Goal: Transaction & Acquisition: Purchase product/service

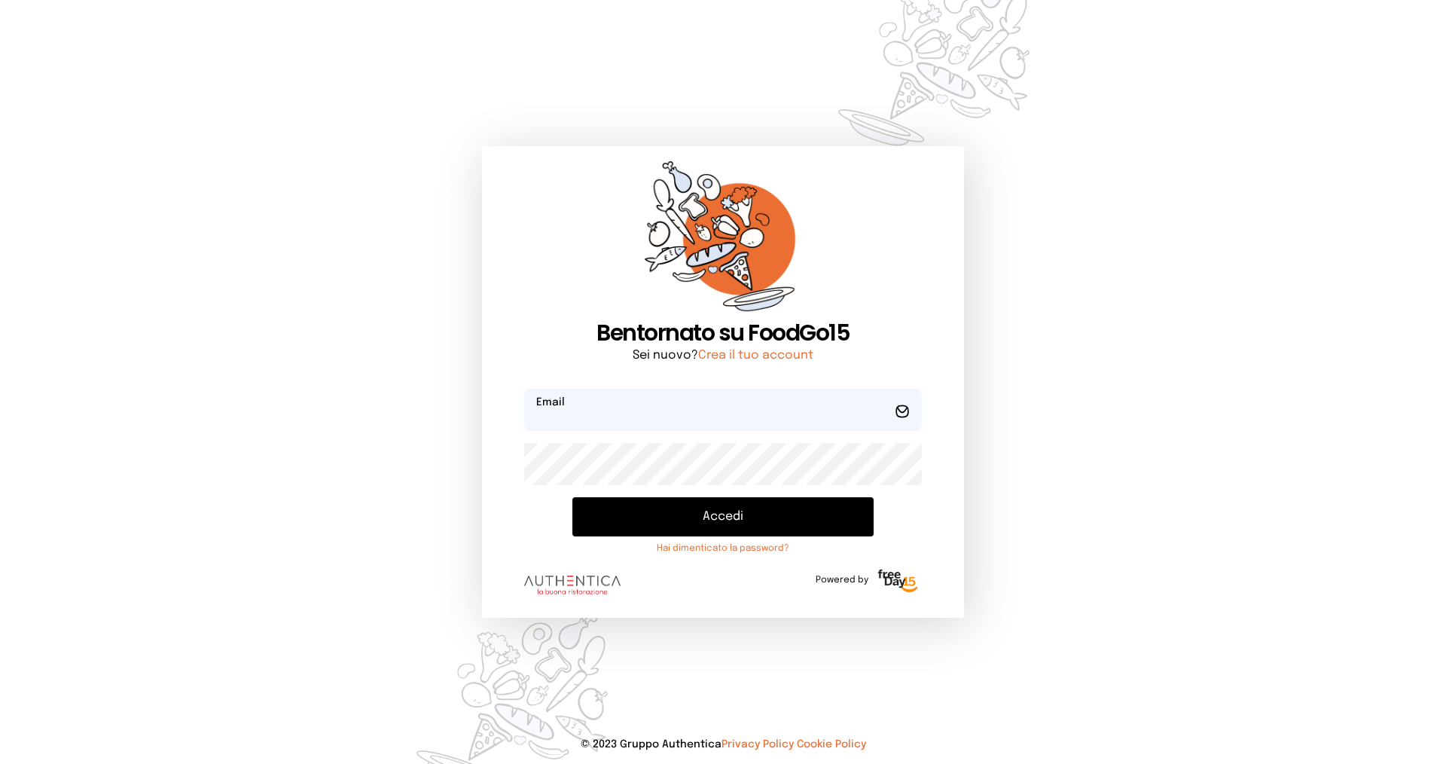
type input "**********"
click at [675, 520] on button "Accedi" at bounding box center [722, 516] width 301 height 39
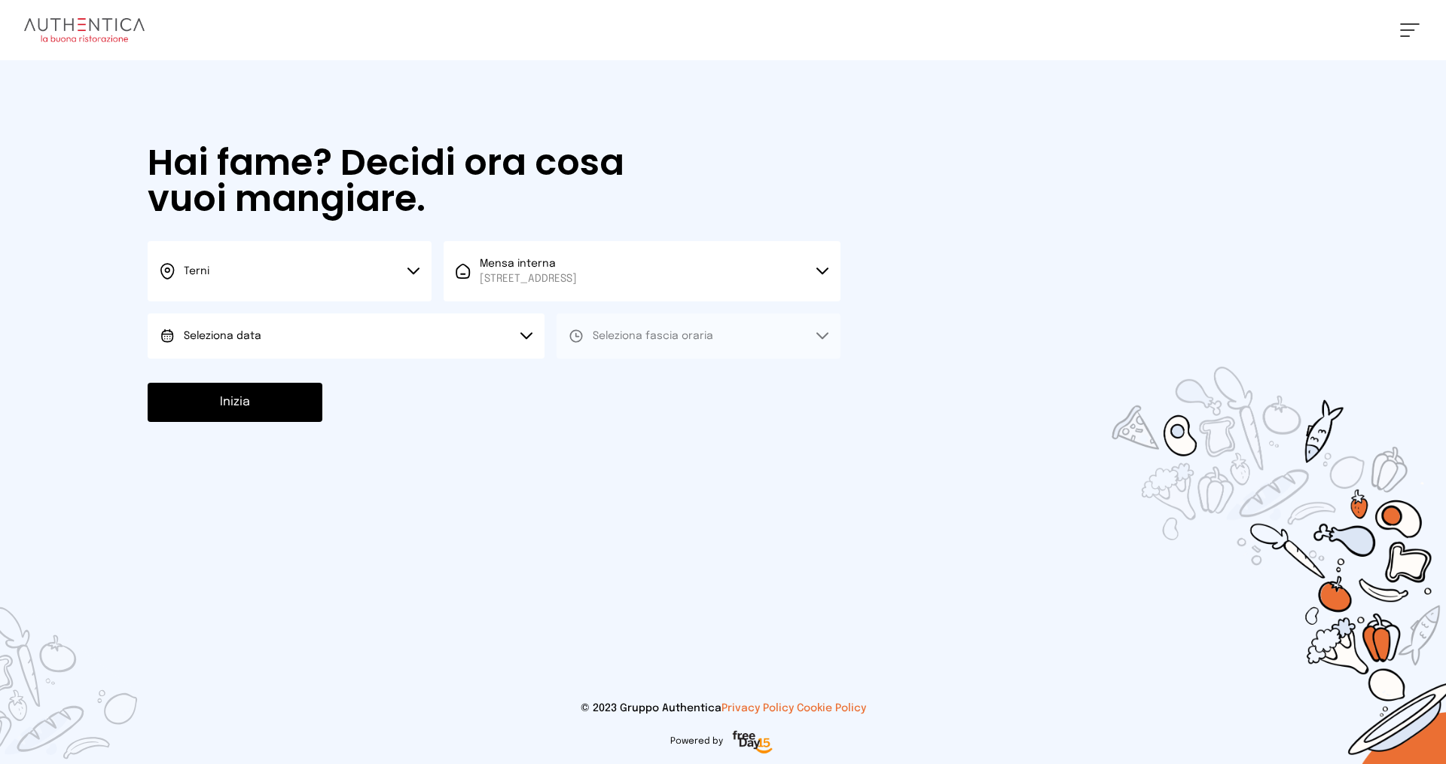
click at [380, 320] on button "Seleziona data" at bounding box center [346, 335] width 397 height 45
click at [363, 369] on li "[DATE], [DATE]" at bounding box center [346, 377] width 397 height 39
click at [648, 337] on span "Seleziona fascia oraria" at bounding box center [653, 336] width 120 height 11
click at [642, 377] on li "Pranzo" at bounding box center [698, 377] width 284 height 39
click at [248, 406] on button "Inizia" at bounding box center [235, 402] width 175 height 39
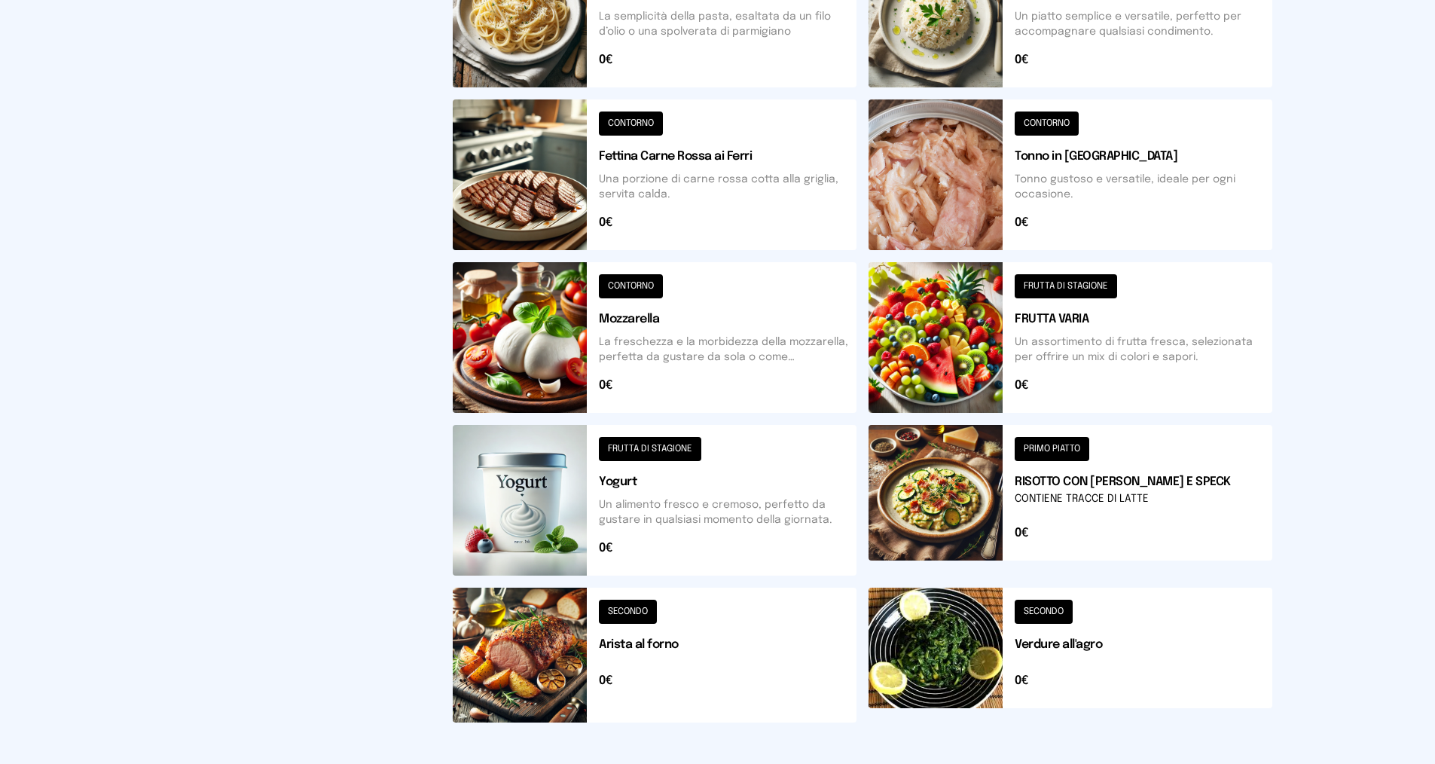
scroll to position [452, 0]
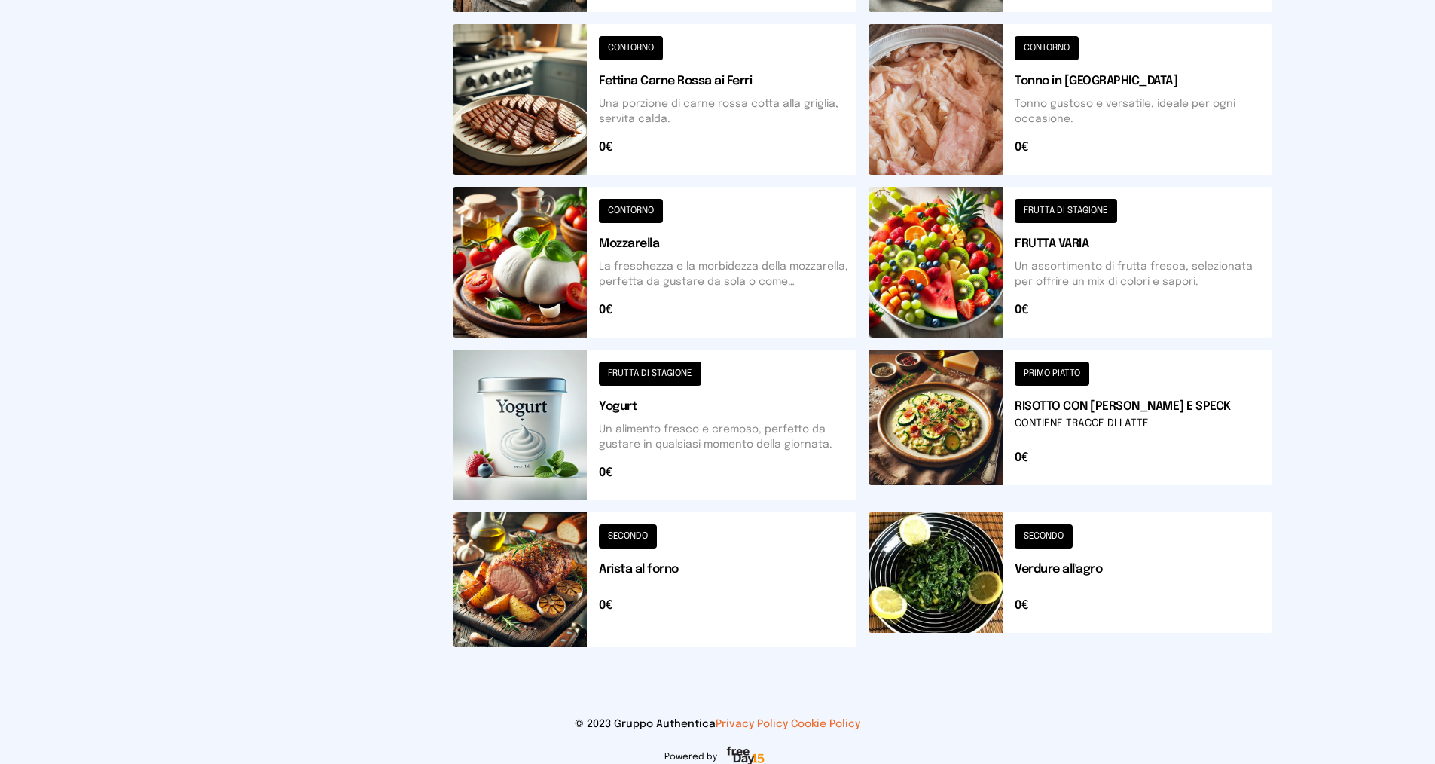
click at [1083, 407] on button at bounding box center [1070, 424] width 404 height 151
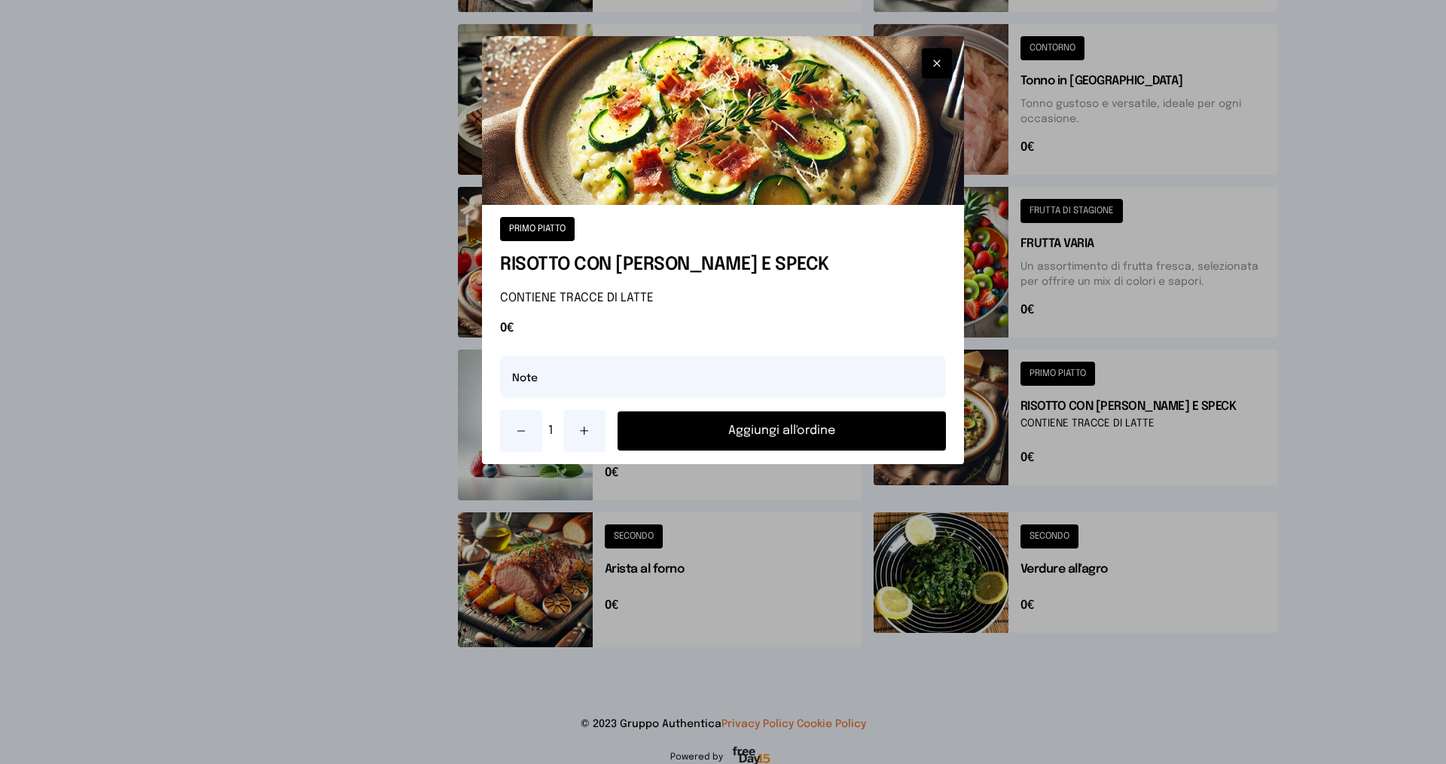
click at [843, 437] on button "Aggiungi all'ordine" at bounding box center [781, 430] width 328 height 39
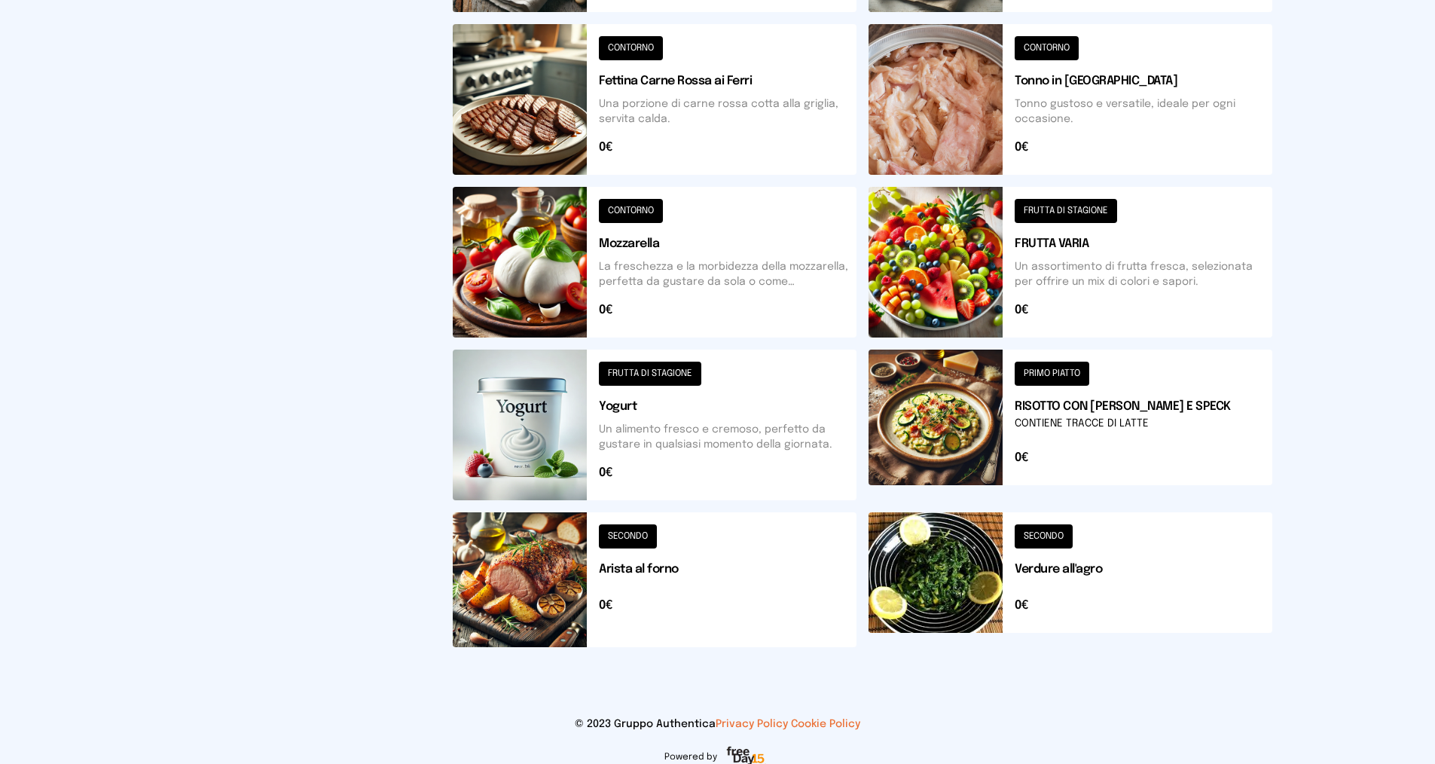
click at [682, 417] on button at bounding box center [655, 424] width 404 height 151
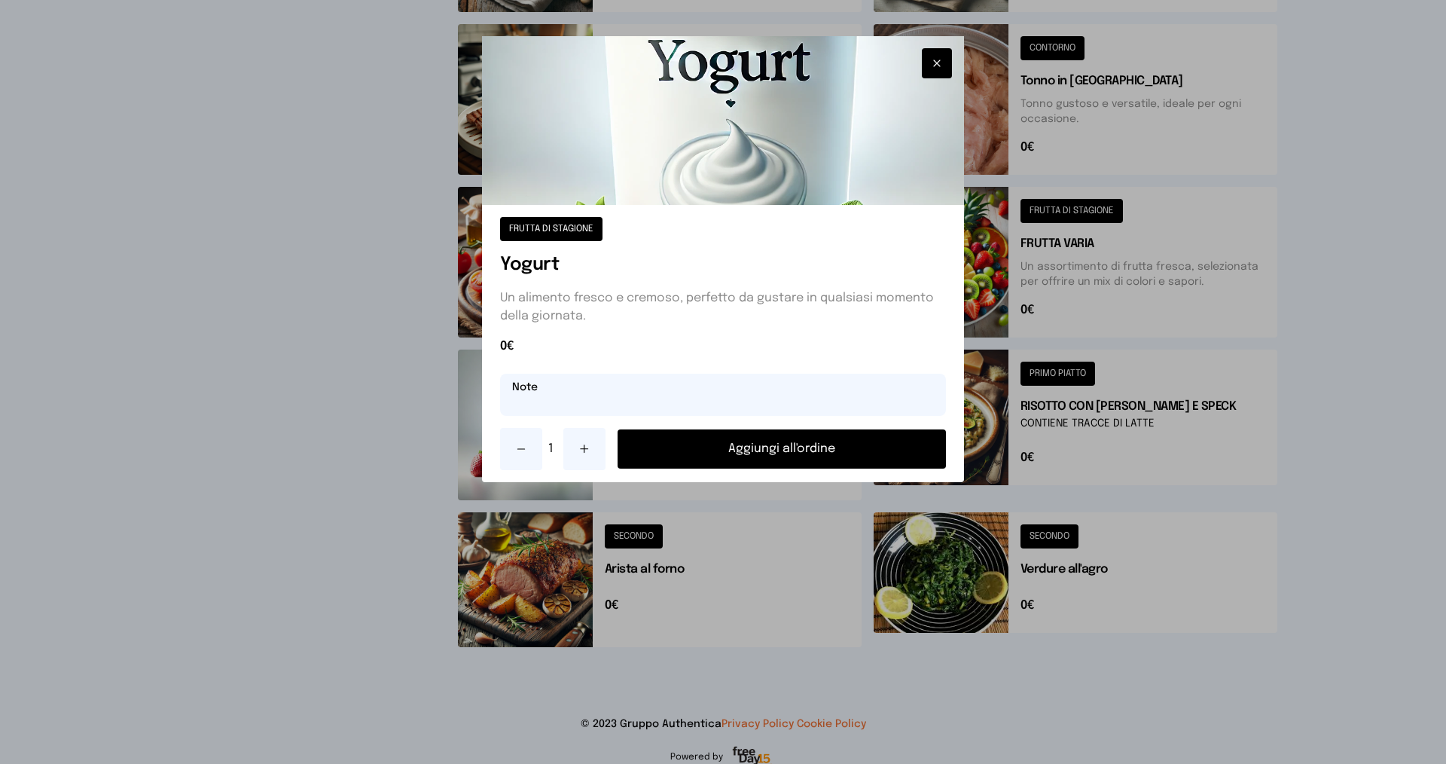
click at [632, 408] on input "text" at bounding box center [723, 395] width 446 height 42
type input "**********"
click at [718, 447] on button "Aggiungi all'ordine" at bounding box center [781, 448] width 328 height 39
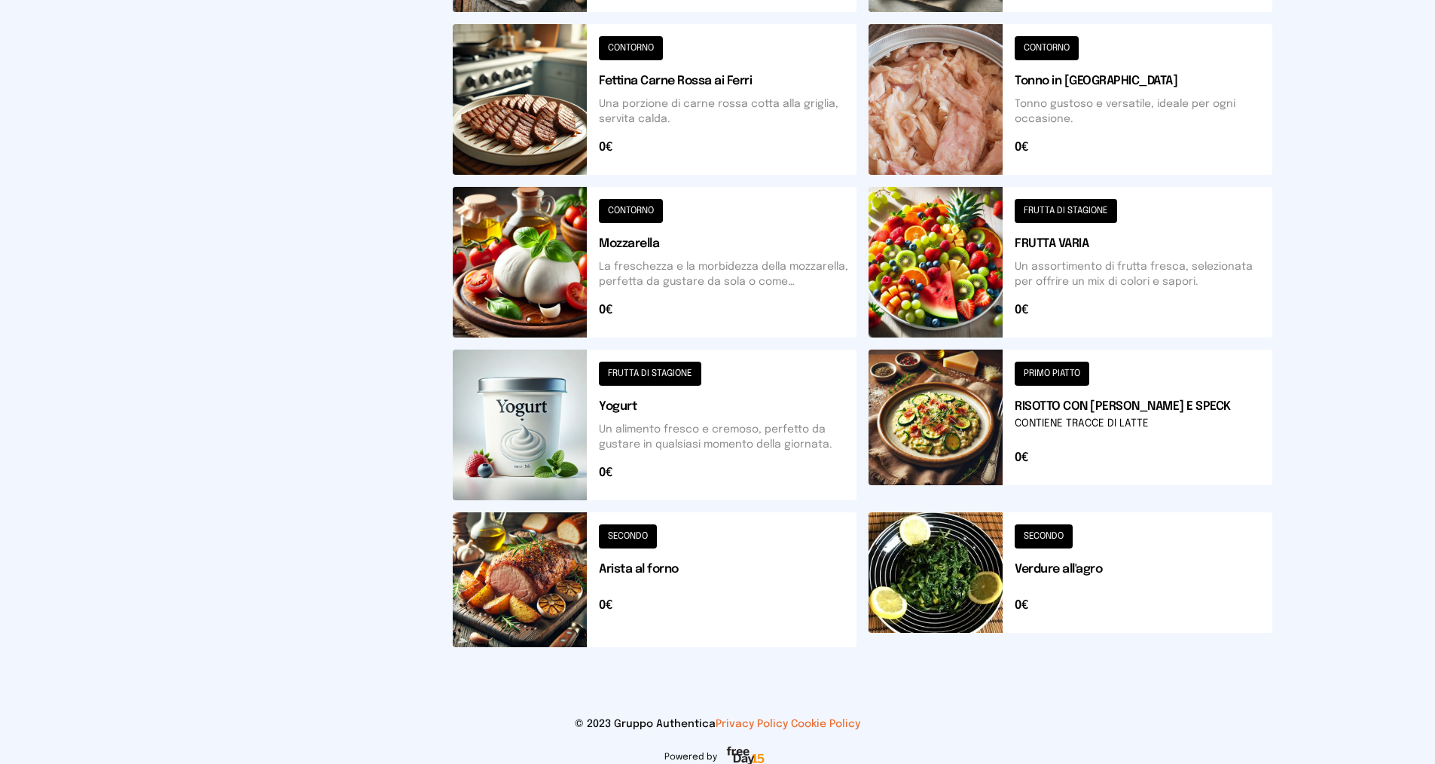
click at [1053, 243] on button at bounding box center [1070, 262] width 404 height 151
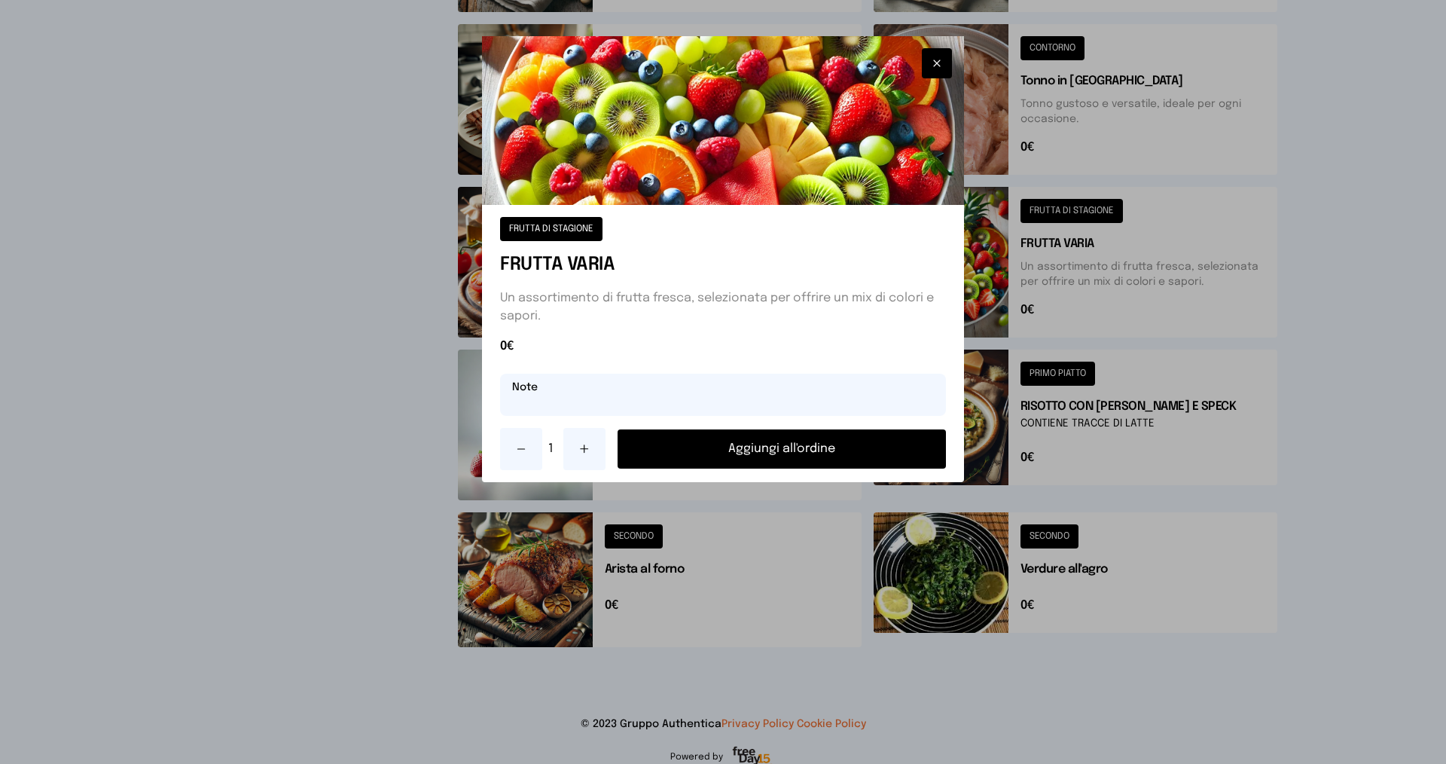
click at [669, 397] on input "text" at bounding box center [723, 395] width 446 height 42
type input "**********"
click at [727, 450] on button "Aggiungi all'ordine" at bounding box center [781, 448] width 328 height 39
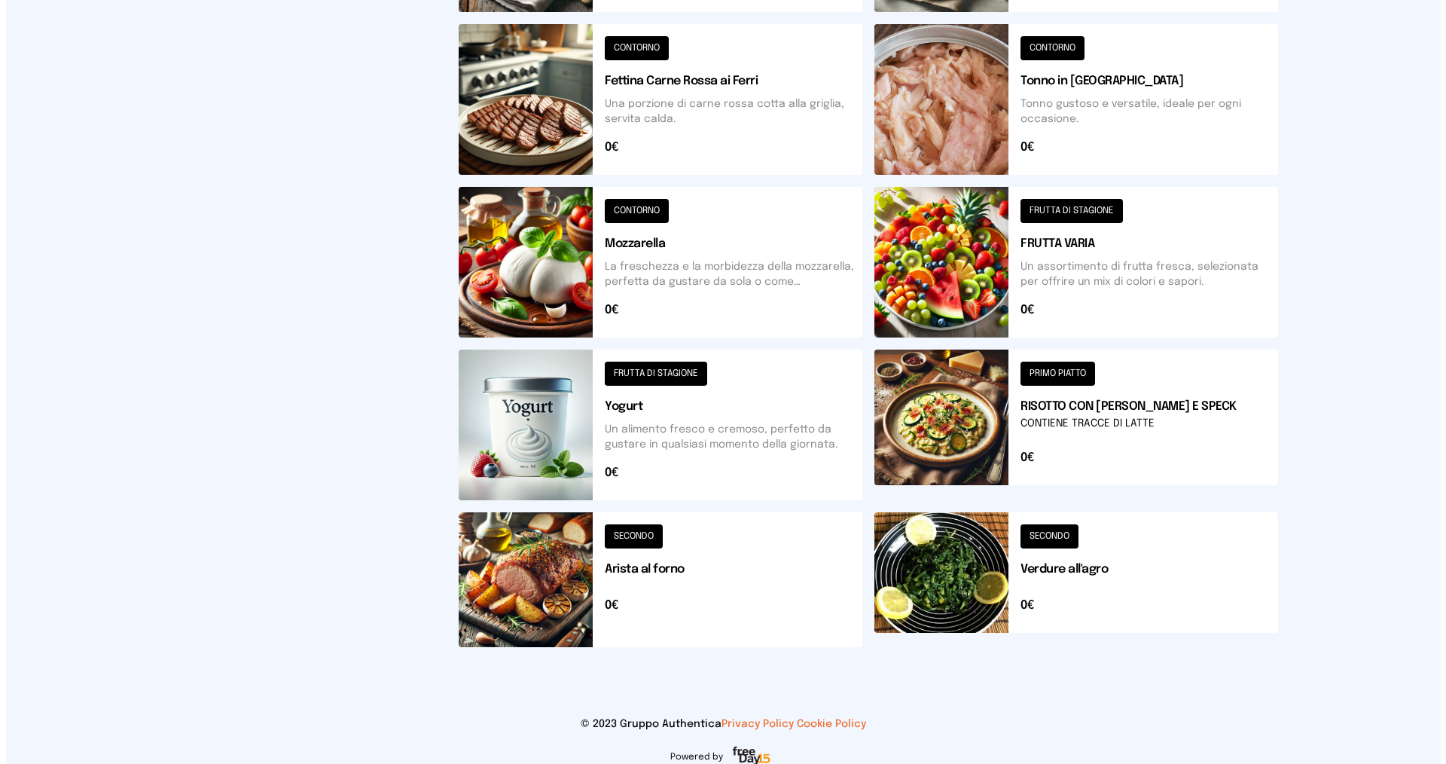
scroll to position [0, 0]
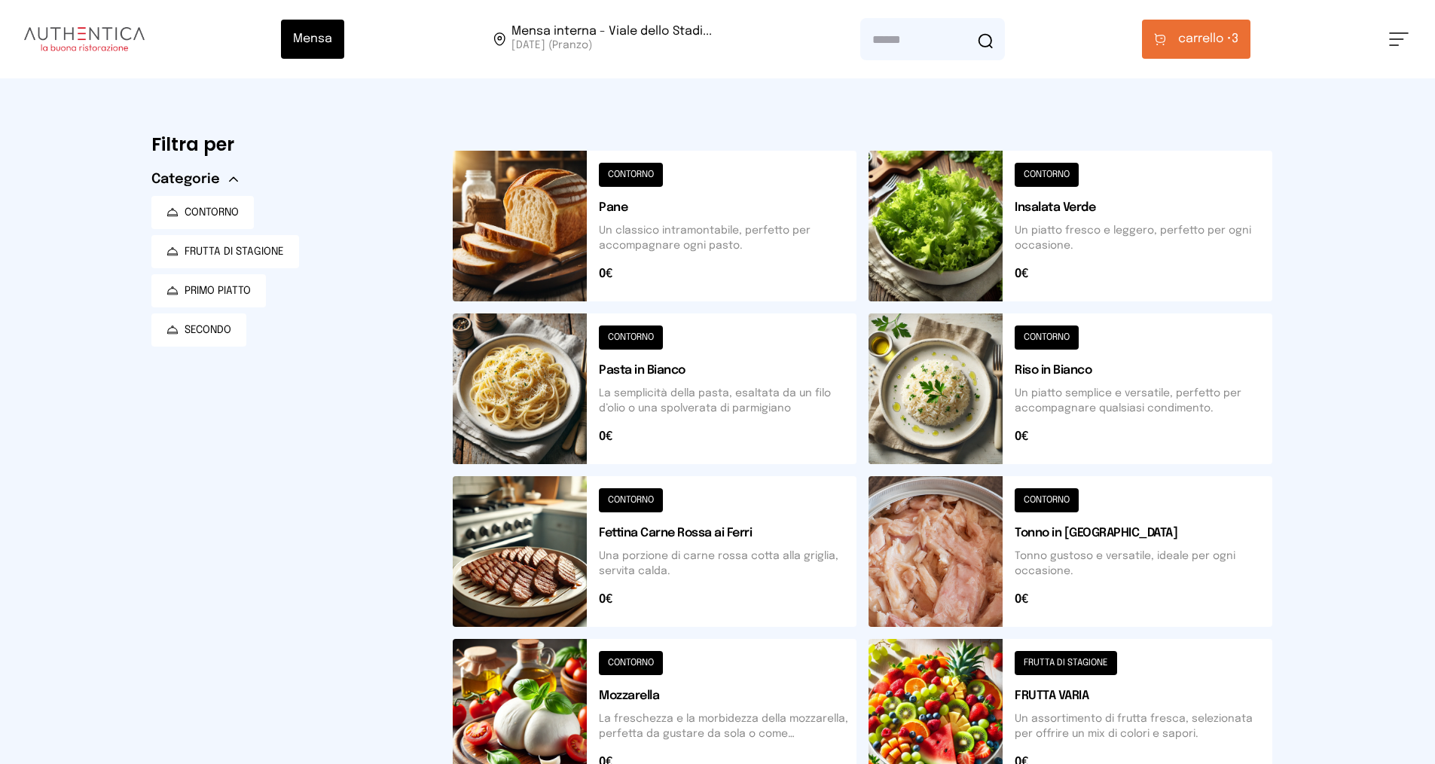
click at [1164, 33] on icon at bounding box center [1160, 39] width 12 height 13
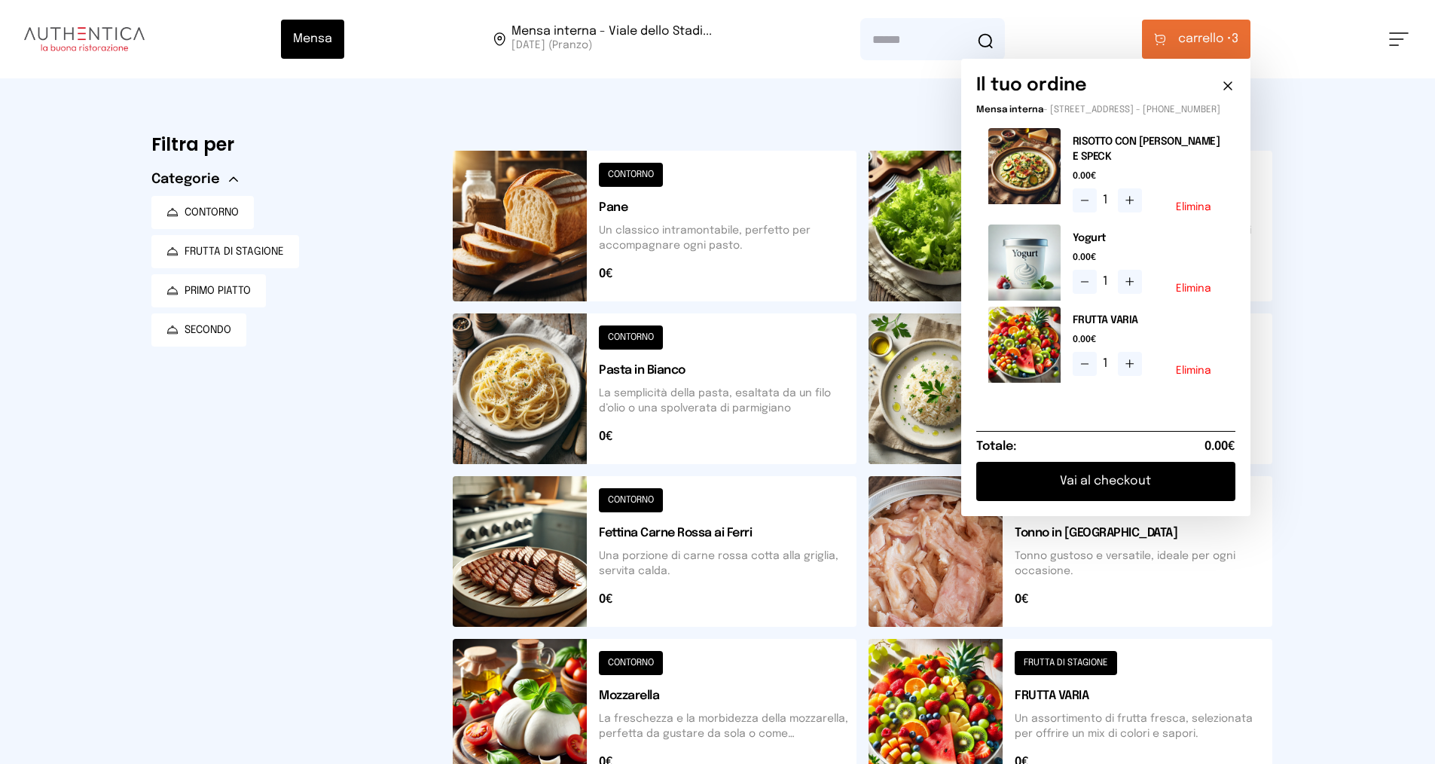
click at [1104, 495] on button "Vai al checkout" at bounding box center [1105, 481] width 259 height 39
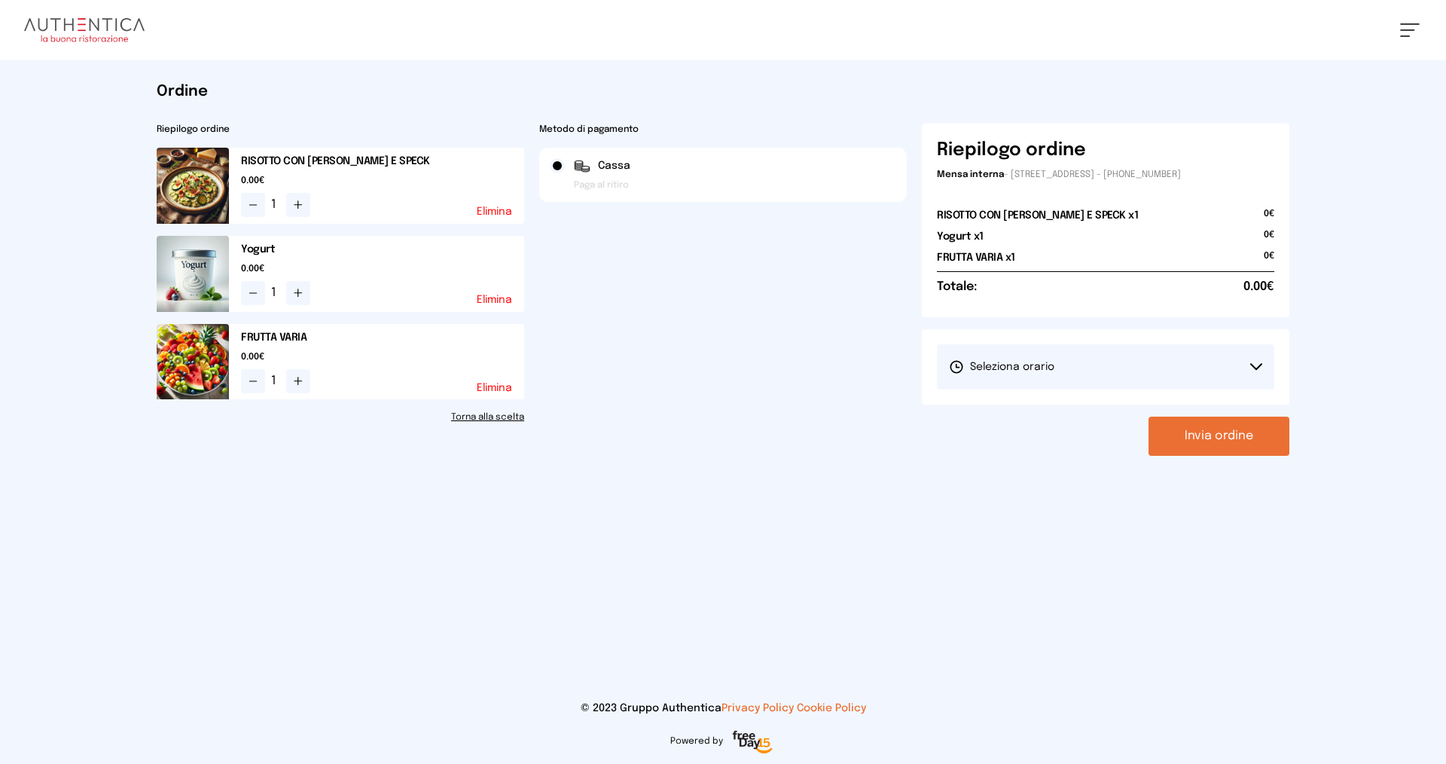
click at [985, 351] on button "Seleziona orario" at bounding box center [1105, 366] width 337 height 45
click at [975, 402] on span "1° Turno (13:00 - 15:00)" at bounding box center [1006, 408] width 114 height 15
click at [1212, 436] on button "Invia ordine" at bounding box center [1218, 435] width 141 height 39
